Goal: Check status

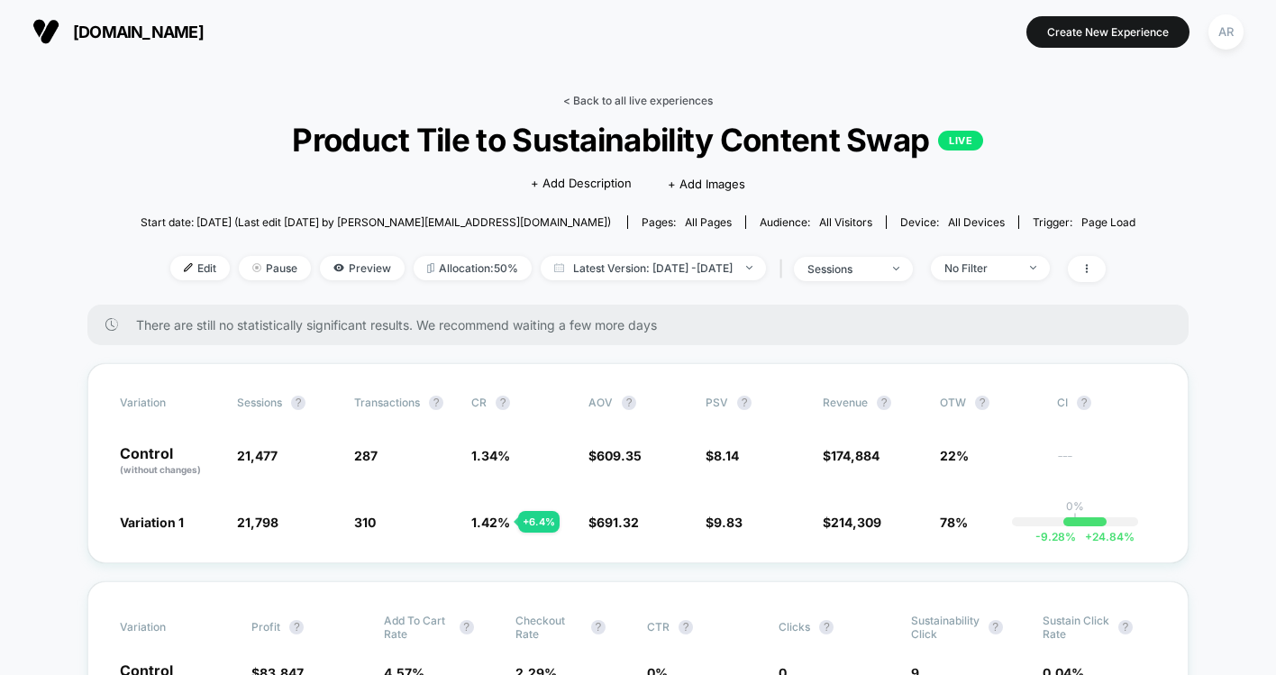
click at [619, 95] on link "< Back to all live experiences" at bounding box center [638, 101] width 150 height 14
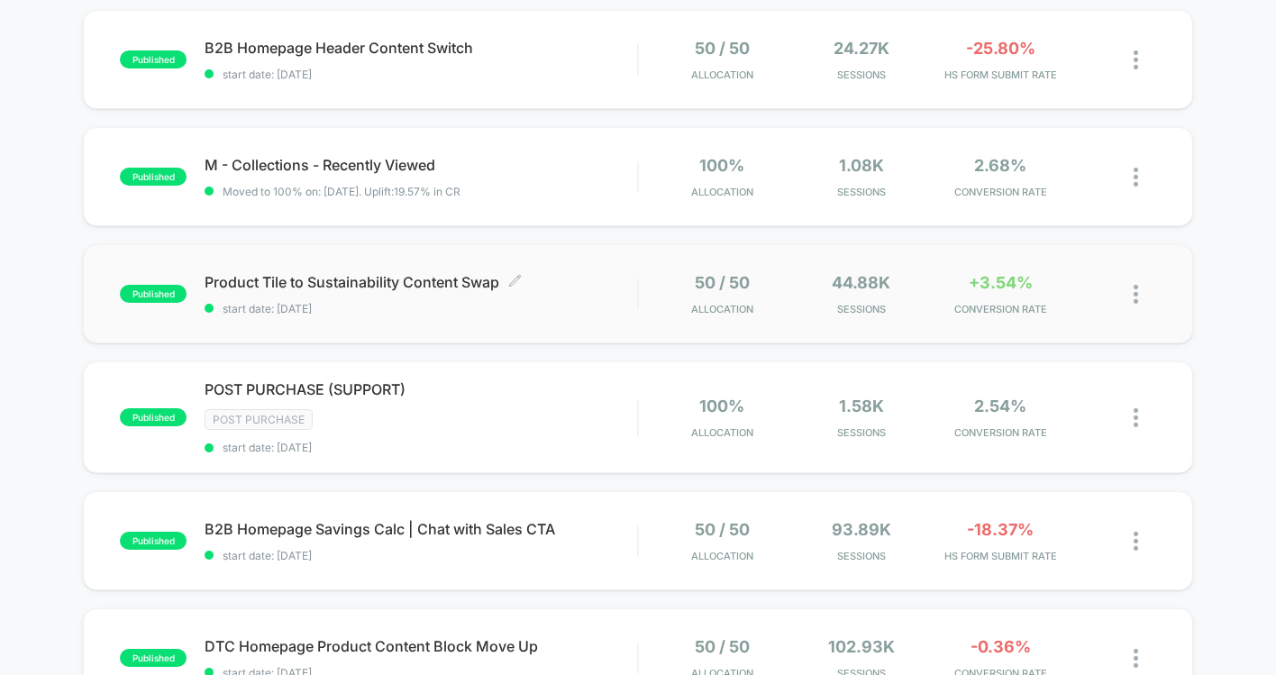
scroll to position [773, 0]
click at [583, 301] on span "start date: [DATE]" at bounding box center [421, 308] width 433 height 14
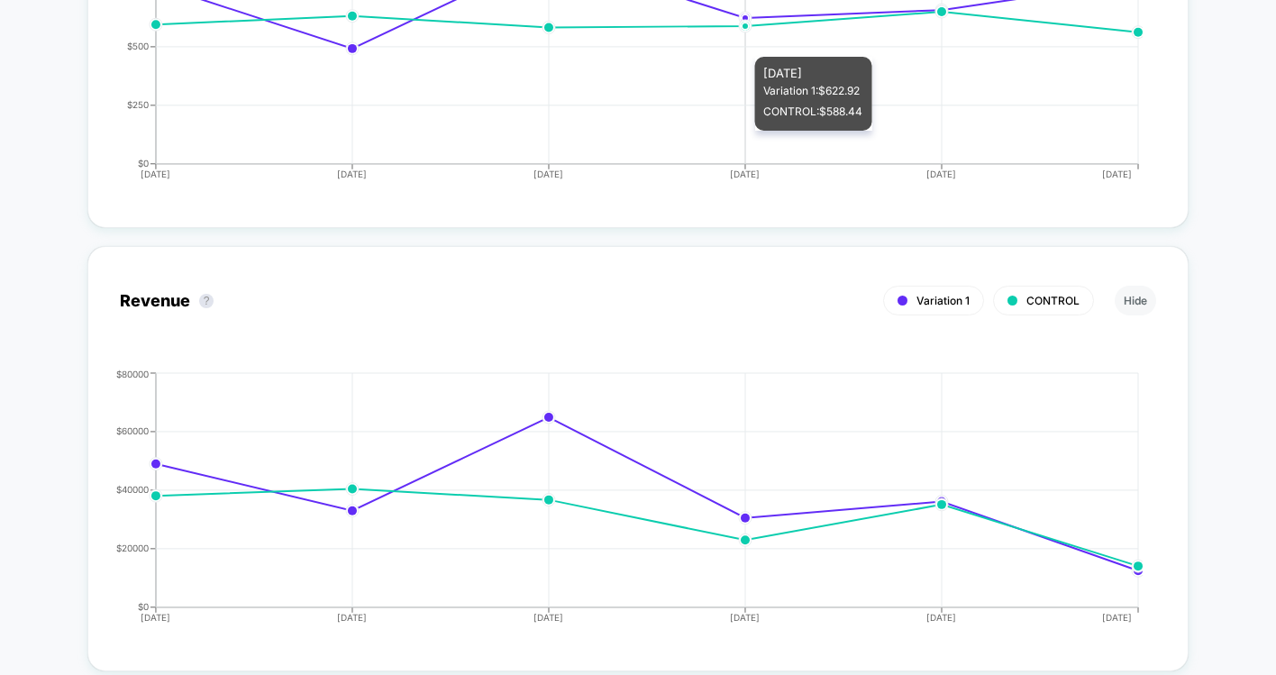
scroll to position [2981, 0]
